Goal: Browse casually

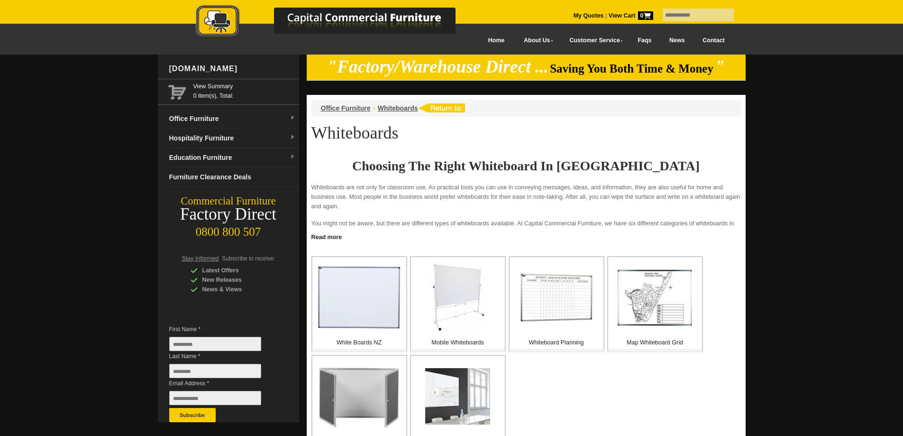
scroll to position [190, 0]
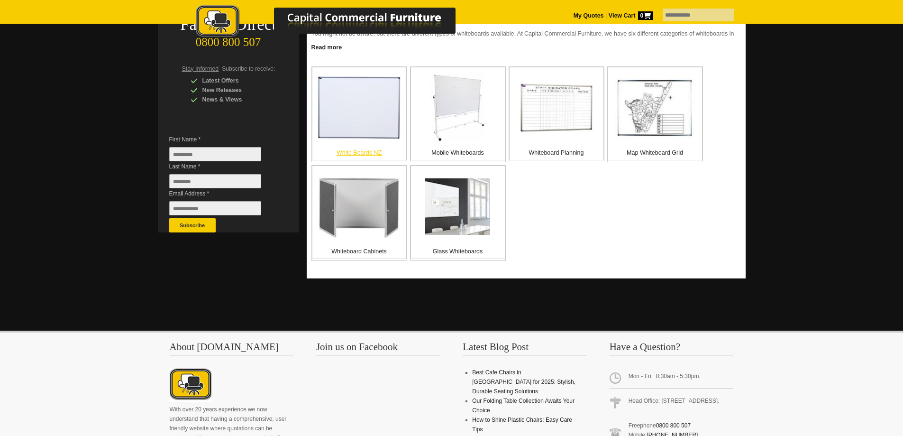
click at [369, 110] on img at bounding box center [359, 108] width 83 height 64
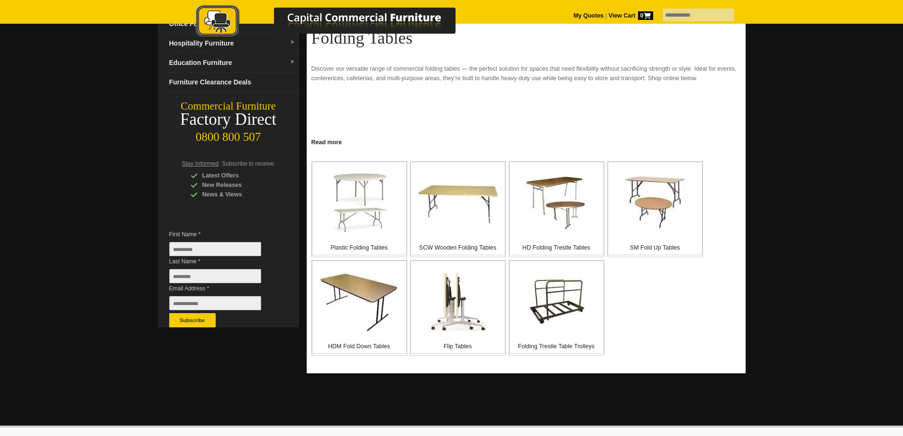
scroll to position [142, 0]
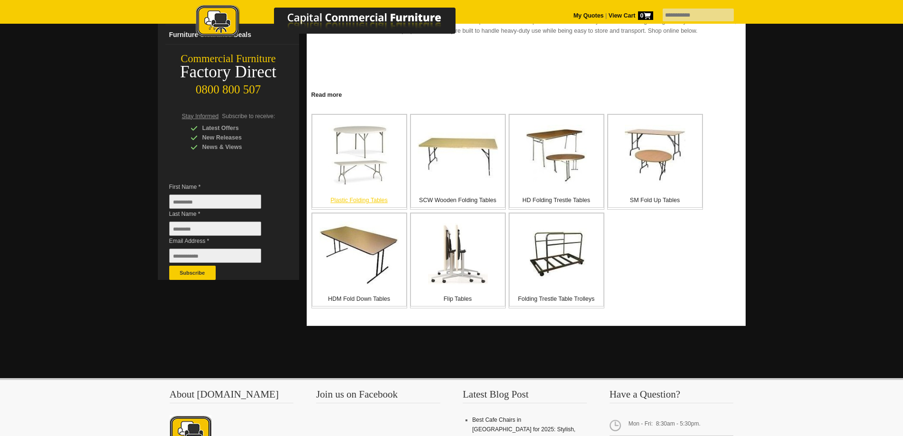
click at [369, 165] on img at bounding box center [360, 155] width 62 height 60
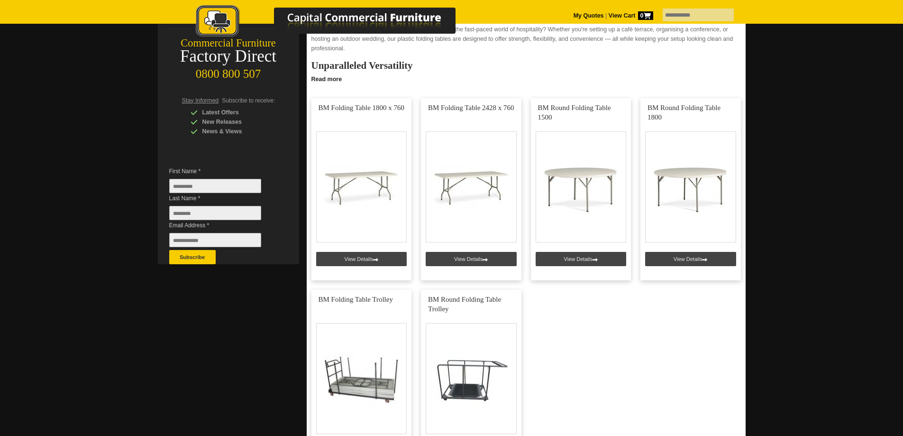
scroll to position [142, 0]
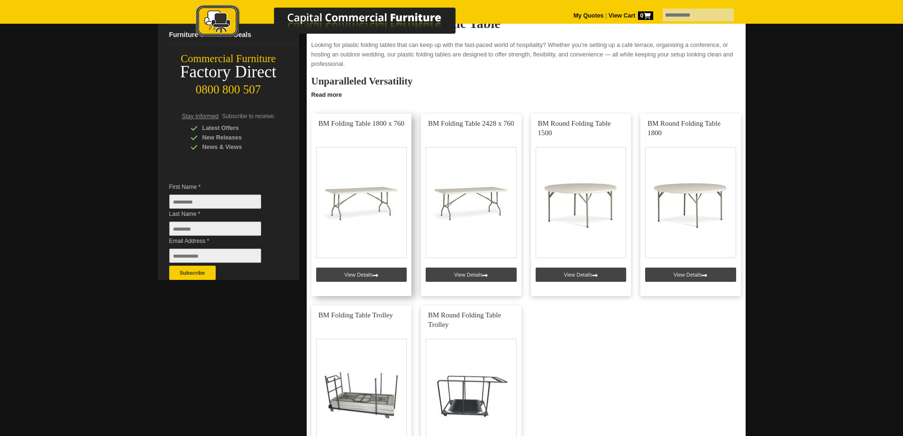
click at [370, 277] on link at bounding box center [362, 205] width 101 height 182
